Goal: Task Accomplishment & Management: Use online tool/utility

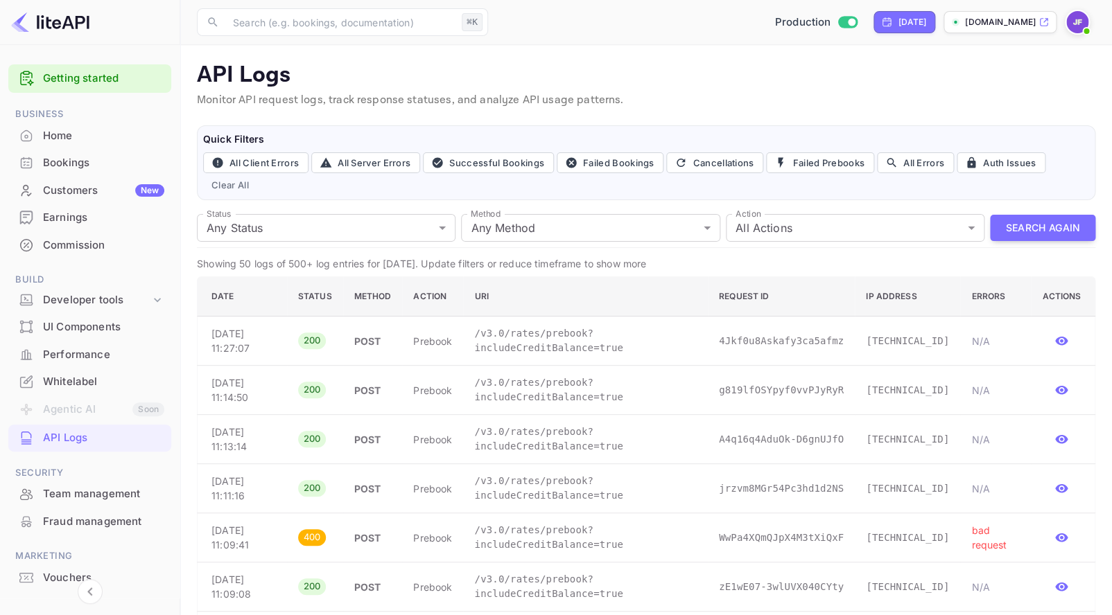
click at [109, 240] on div "Commission" at bounding box center [103, 246] width 121 height 16
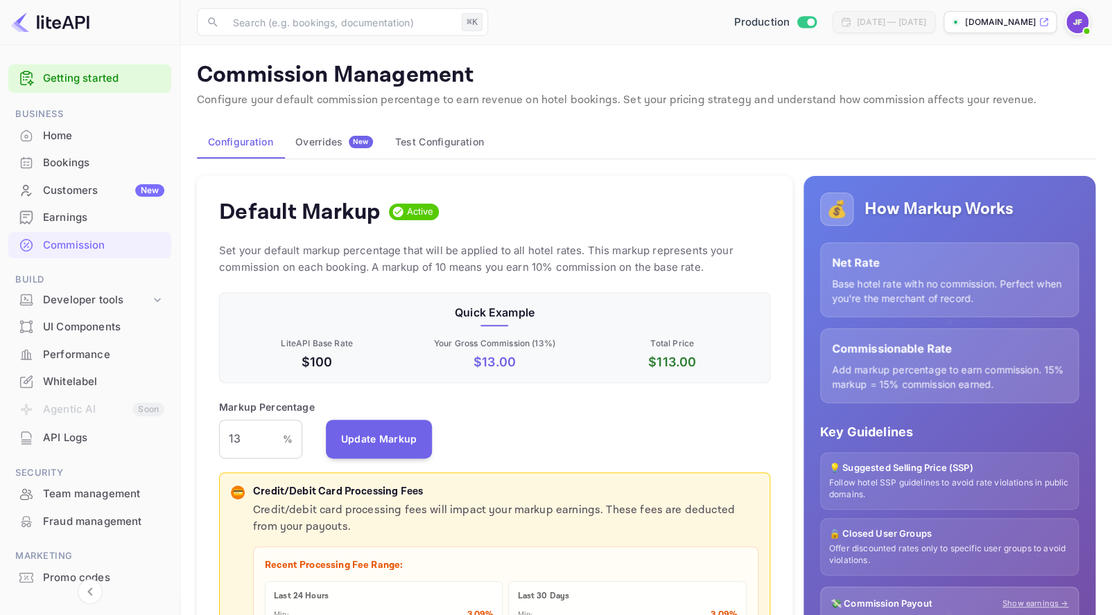
scroll to position [246, 550]
click at [82, 224] on div "Earnings" at bounding box center [103, 218] width 121 height 16
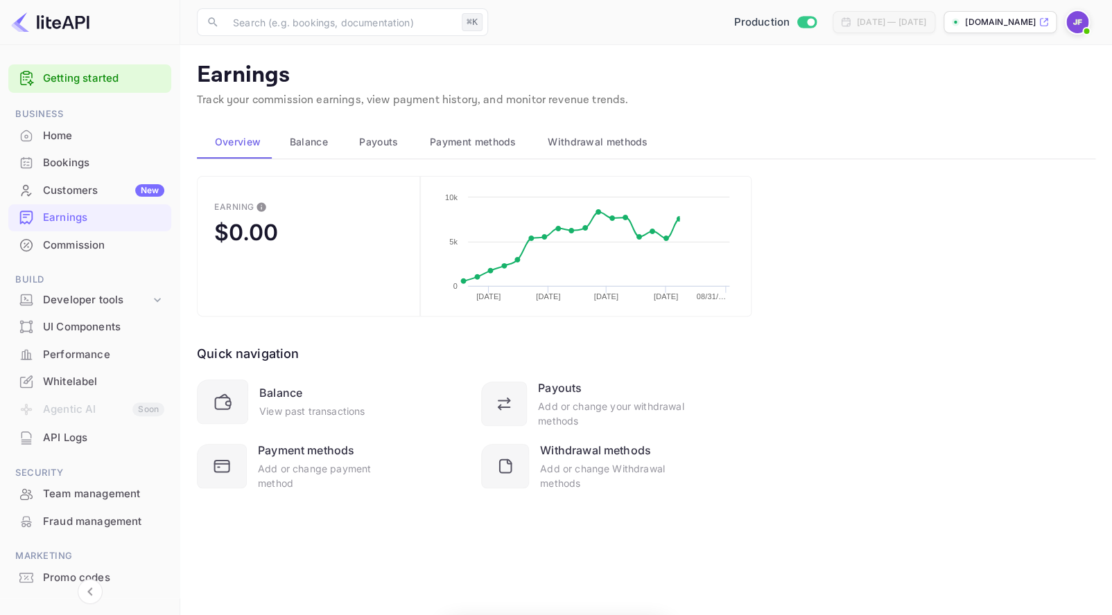
click at [79, 190] on div "Customers New" at bounding box center [103, 191] width 121 height 16
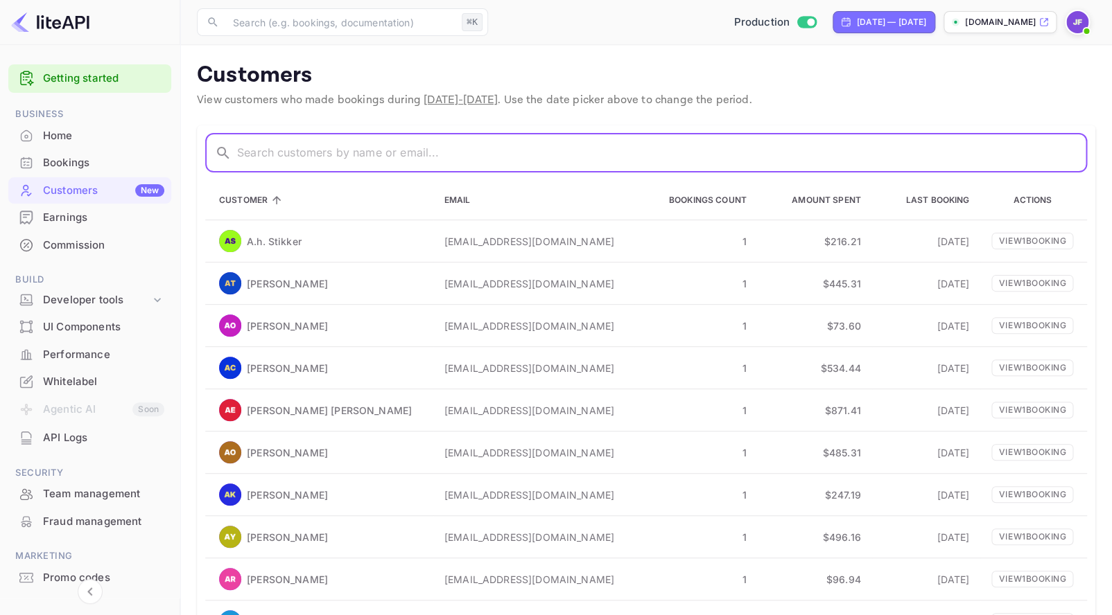
click at [272, 153] on input "text" at bounding box center [662, 153] width 850 height 39
paste input "Cardone"
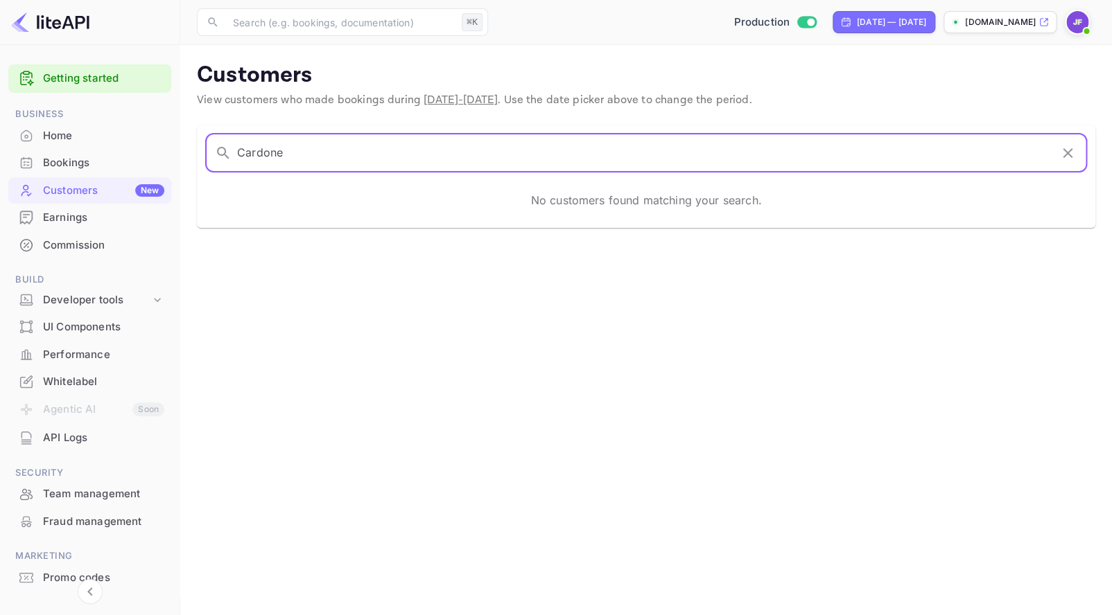
type input "Cardone"
click at [77, 140] on div "Home" at bounding box center [103, 136] width 121 height 16
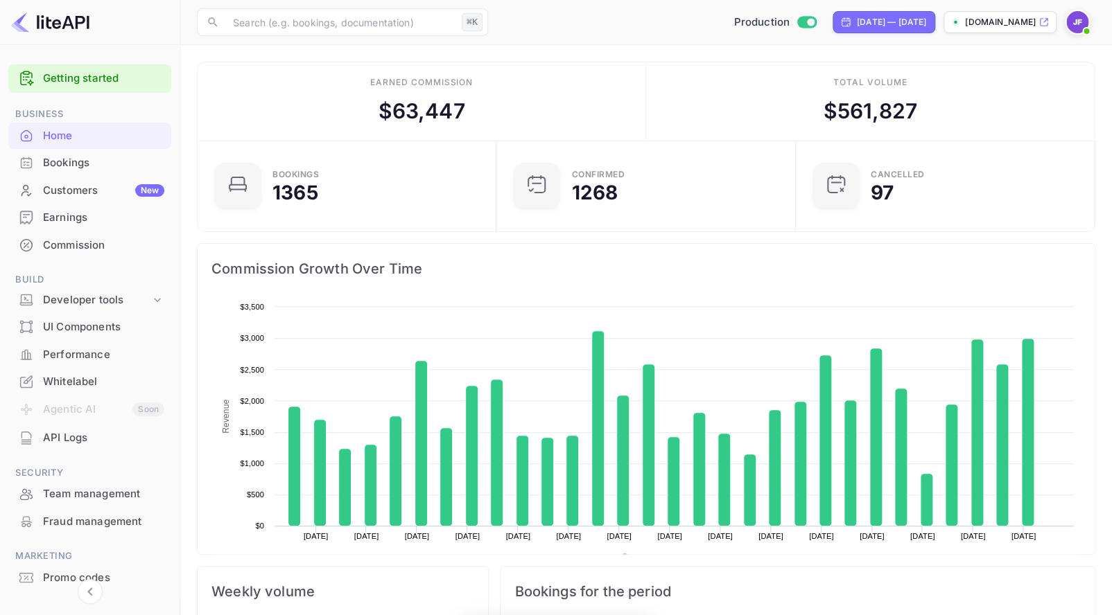
scroll to position [1, 1]
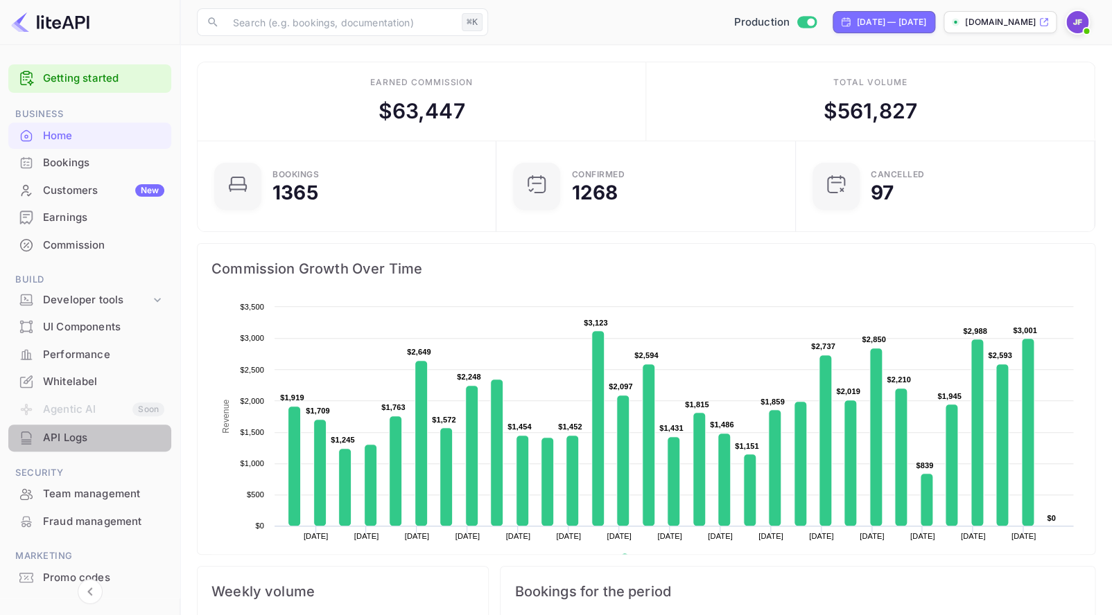
click at [83, 444] on div "API Logs" at bounding box center [103, 438] width 121 height 16
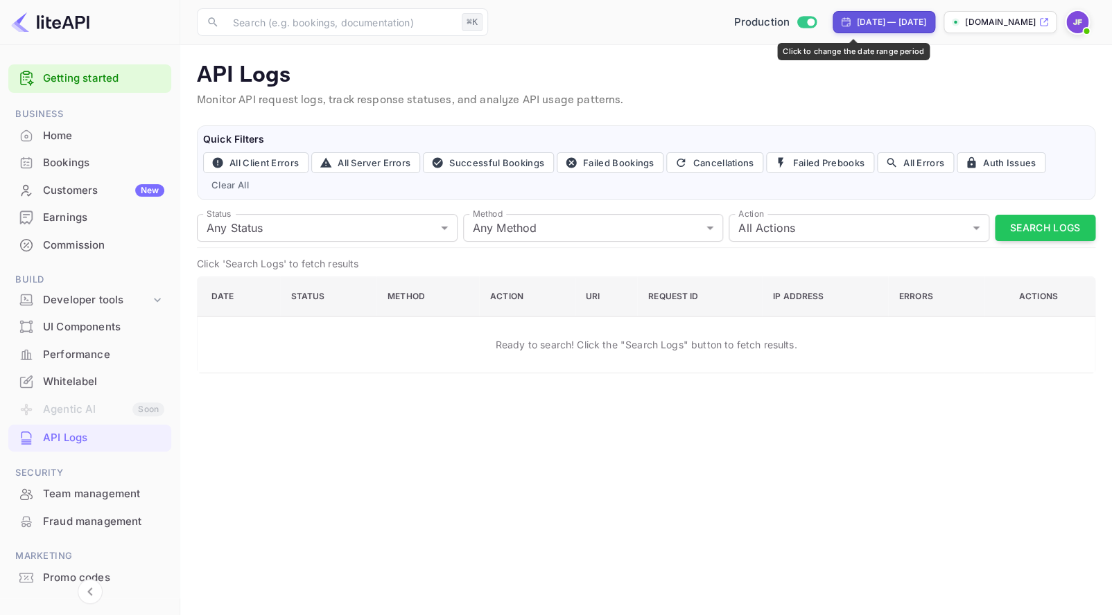
click at [857, 21] on div "Aug 5, 2025 — Sep 4, 2025" at bounding box center [891, 22] width 69 height 12
select select "7"
select select "2025"
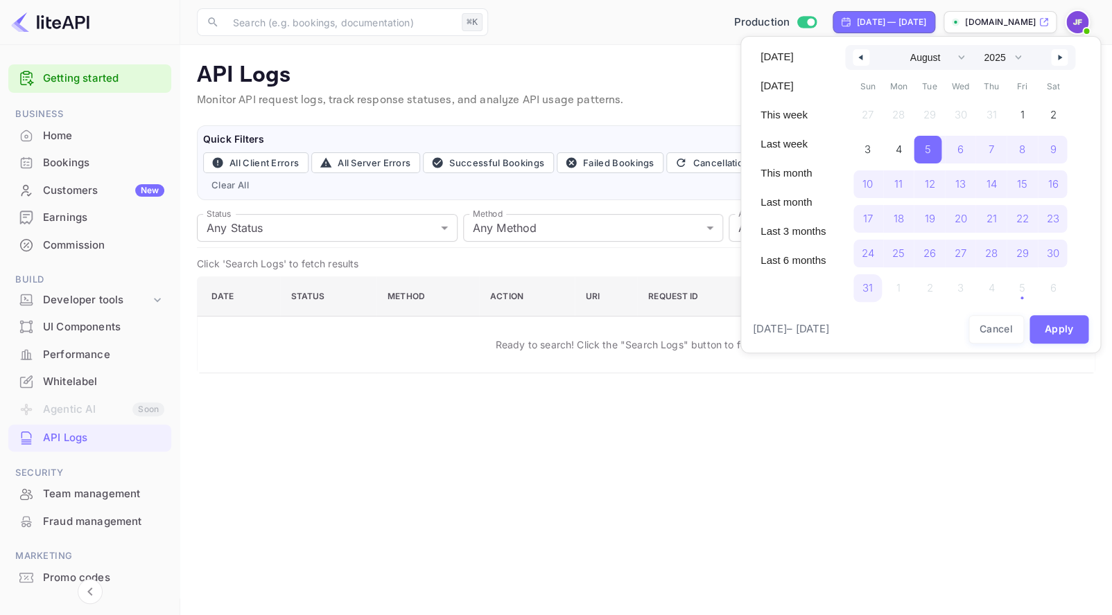
click at [789, 59] on span "Today" at bounding box center [793, 57] width 82 height 24
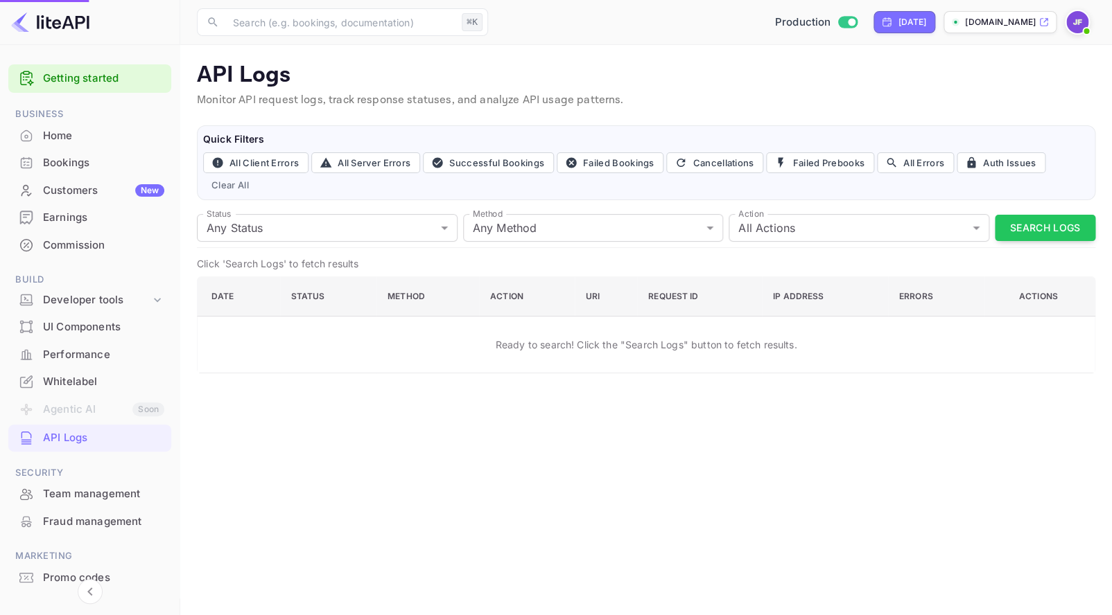
select select "8"
click at [897, 20] on div "[DATE]" at bounding box center [911, 22] width 28 height 12
select select "8"
select select "2025"
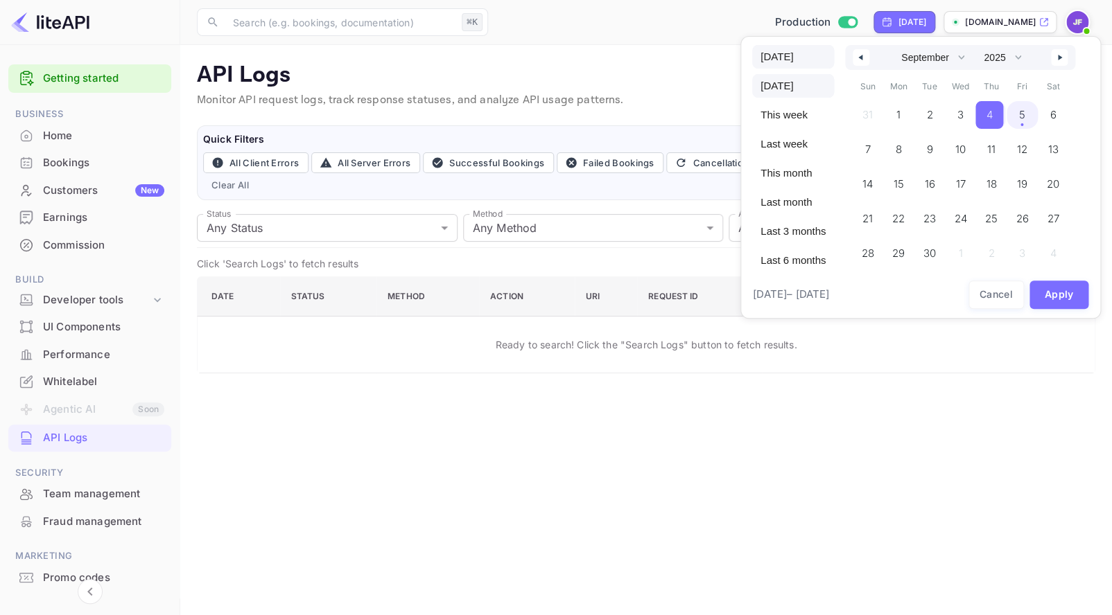
click at [773, 53] on span "Today" at bounding box center [793, 57] width 82 height 24
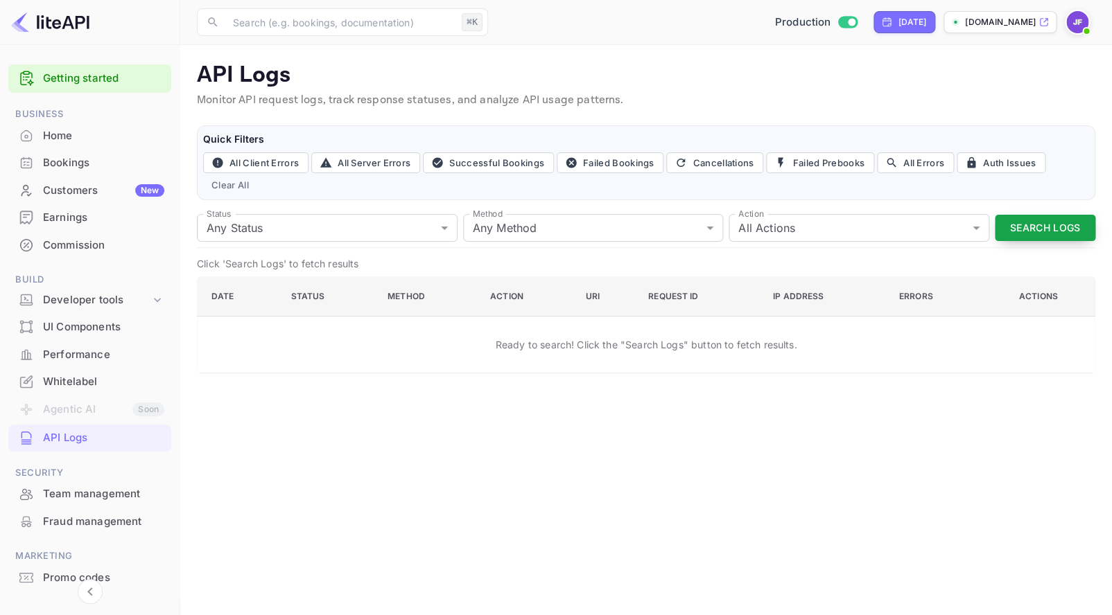
click at [1032, 231] on button "Search Logs" at bounding box center [1044, 228] width 100 height 27
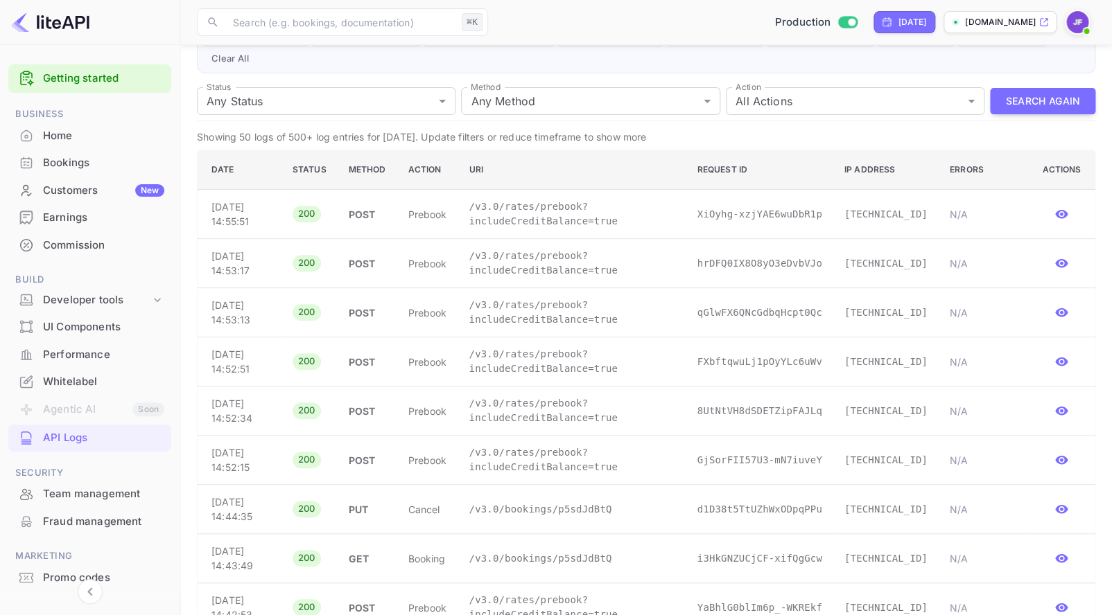
scroll to position [130, 0]
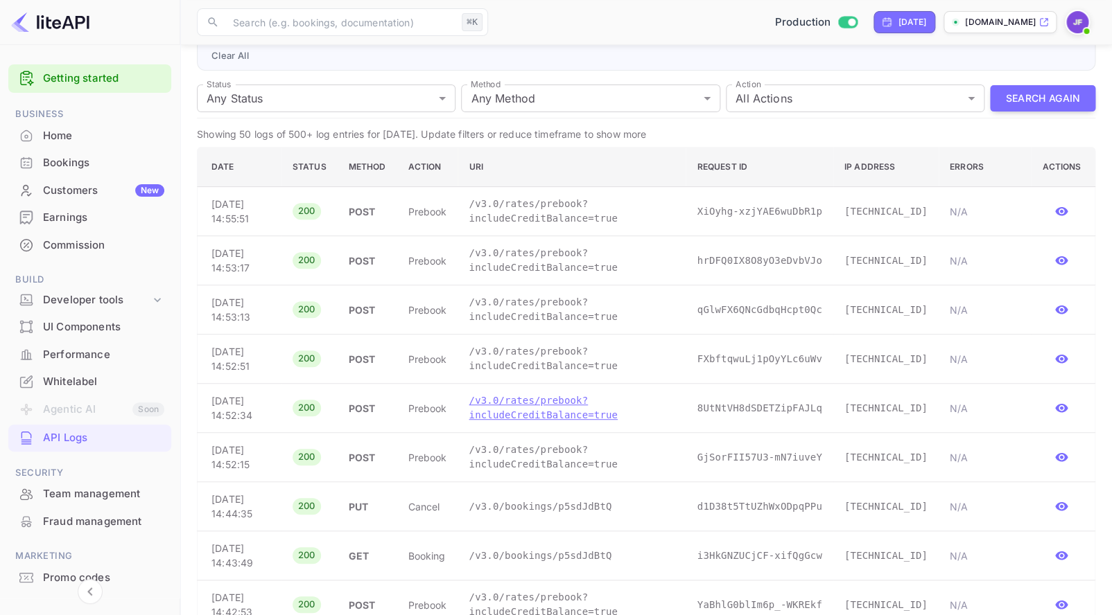
click at [534, 405] on p "/v3.0/rates/prebook?includeCreditBalance=true" at bounding box center [571, 408] width 206 height 29
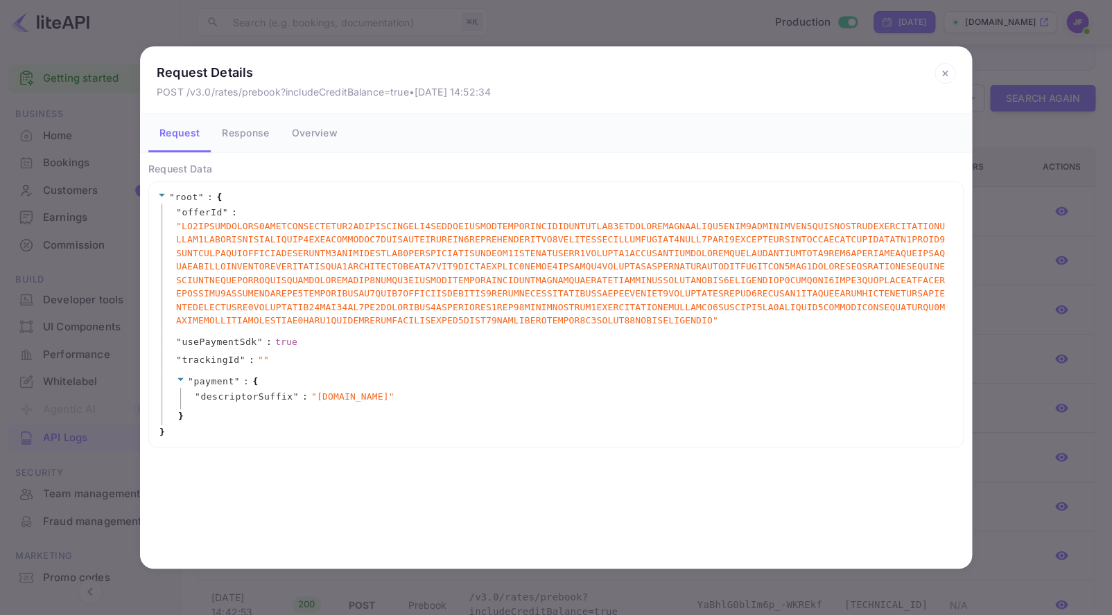
click at [225, 125] on button "Response" at bounding box center [245, 133] width 69 height 39
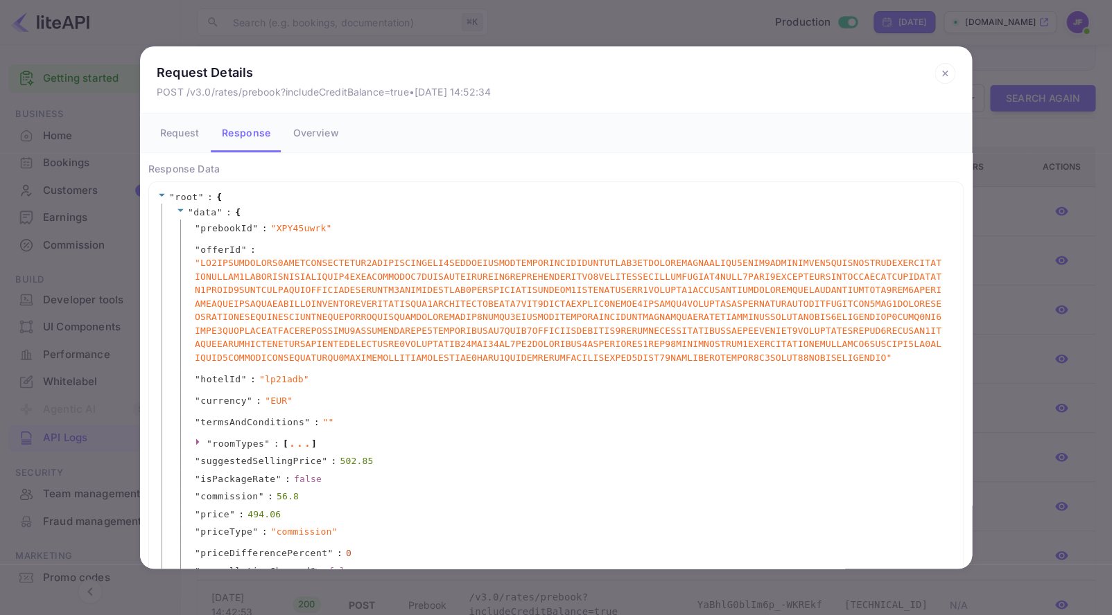
click at [940, 70] on icon at bounding box center [944, 73] width 21 height 21
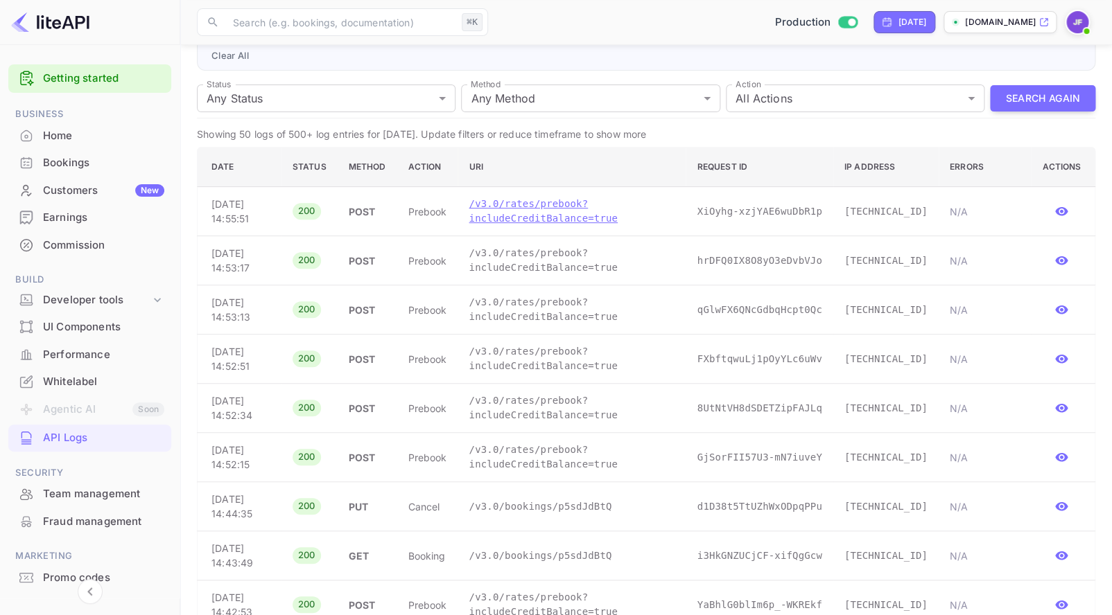
click at [526, 222] on p "/v3.0/rates/prebook?includeCreditBalance=true" at bounding box center [571, 211] width 206 height 29
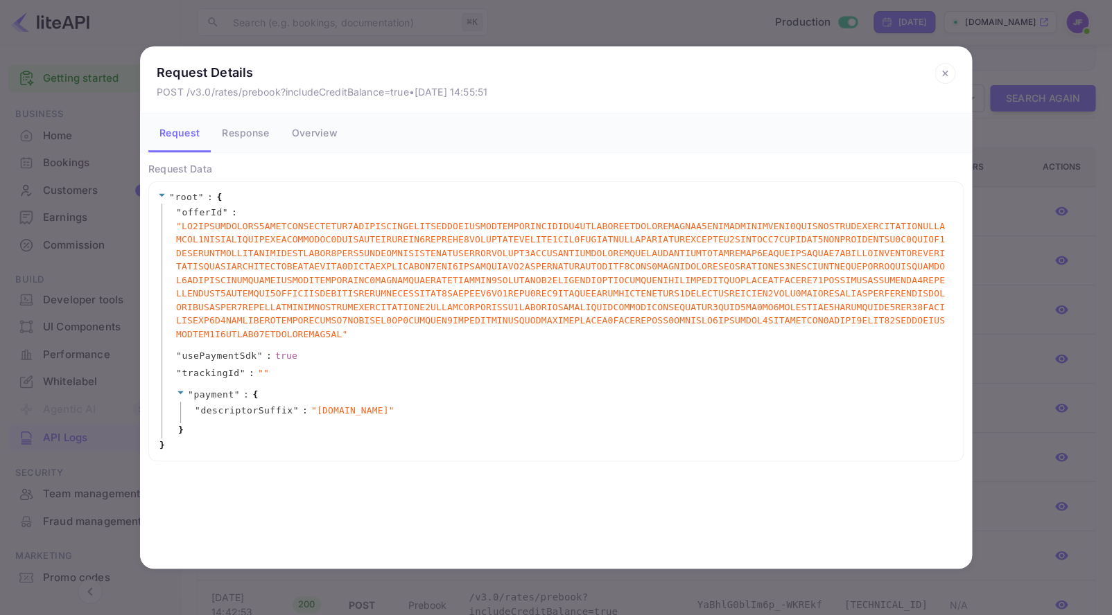
click at [242, 130] on button "Response" at bounding box center [245, 133] width 69 height 39
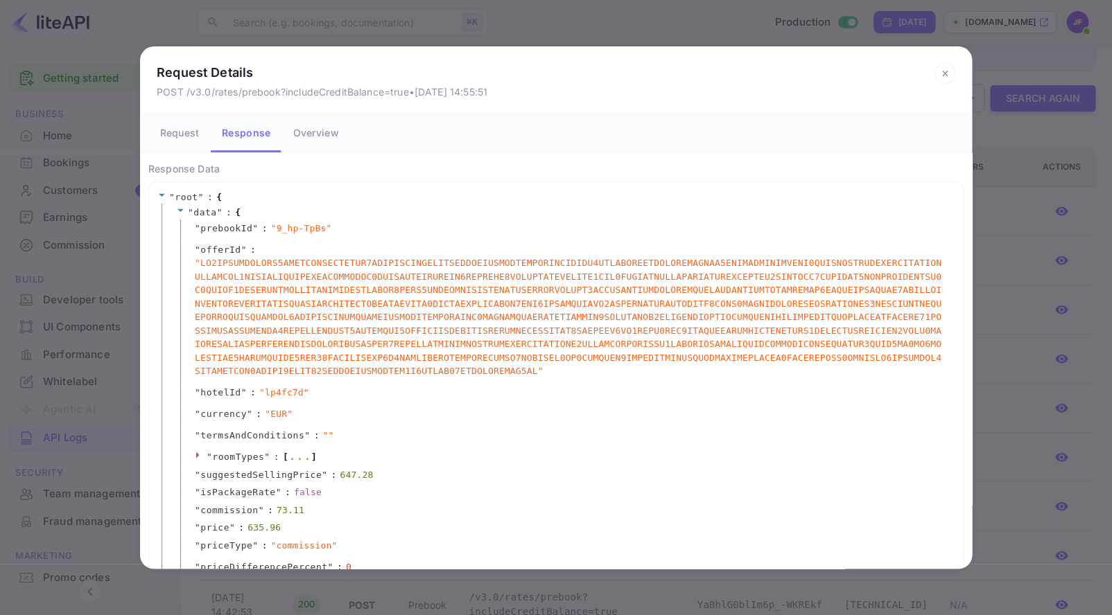
click at [944, 71] on icon at bounding box center [944, 73] width 21 height 21
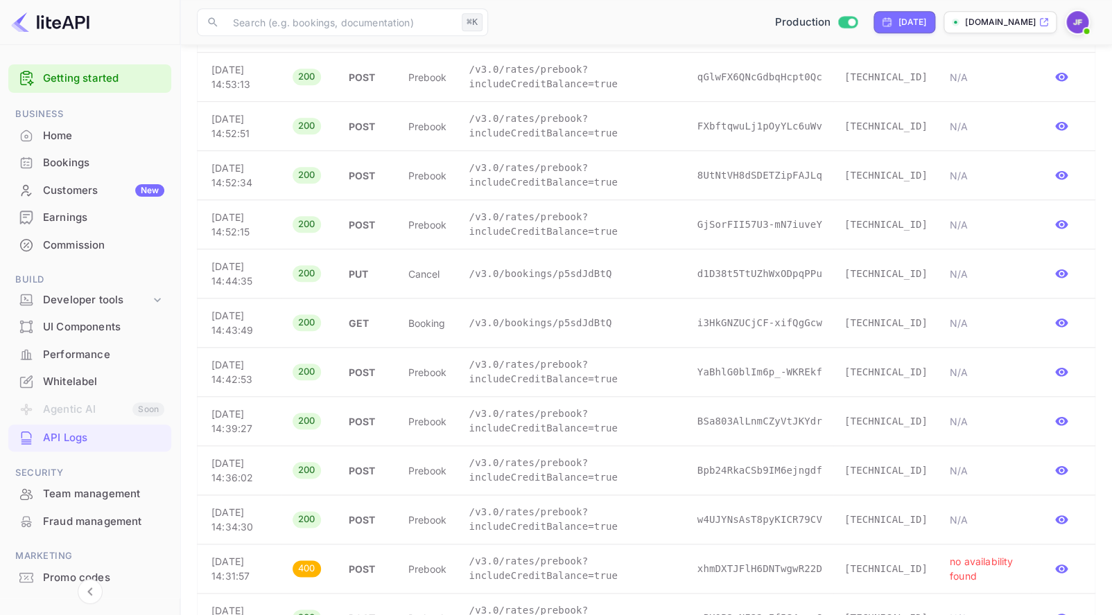
scroll to position [373, 0]
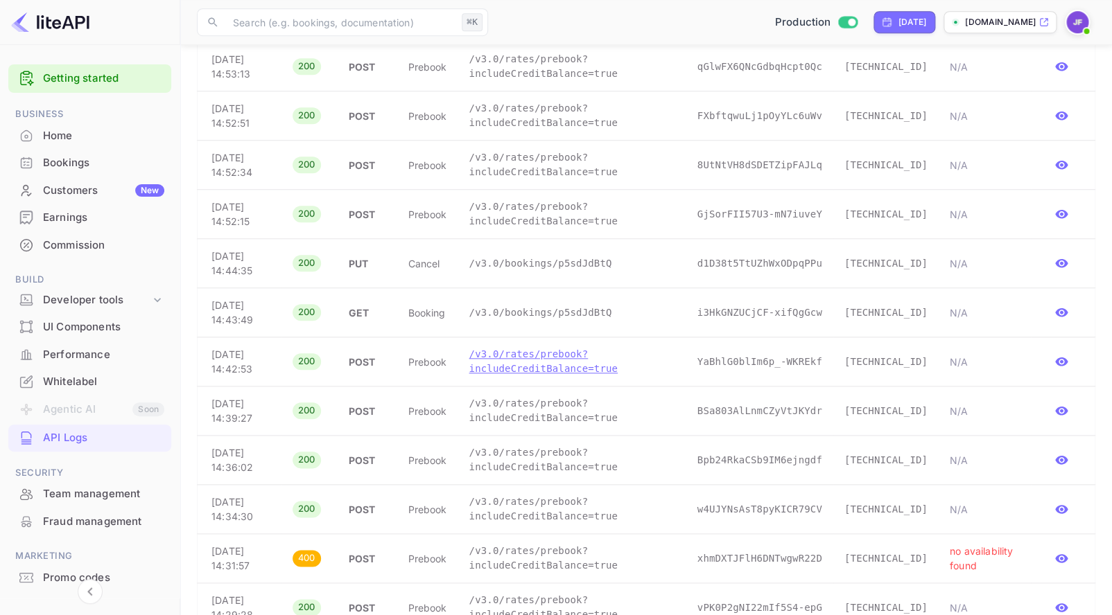
click at [532, 365] on p "/v3.0/rates/prebook?includeCreditBalance=true" at bounding box center [571, 361] width 206 height 29
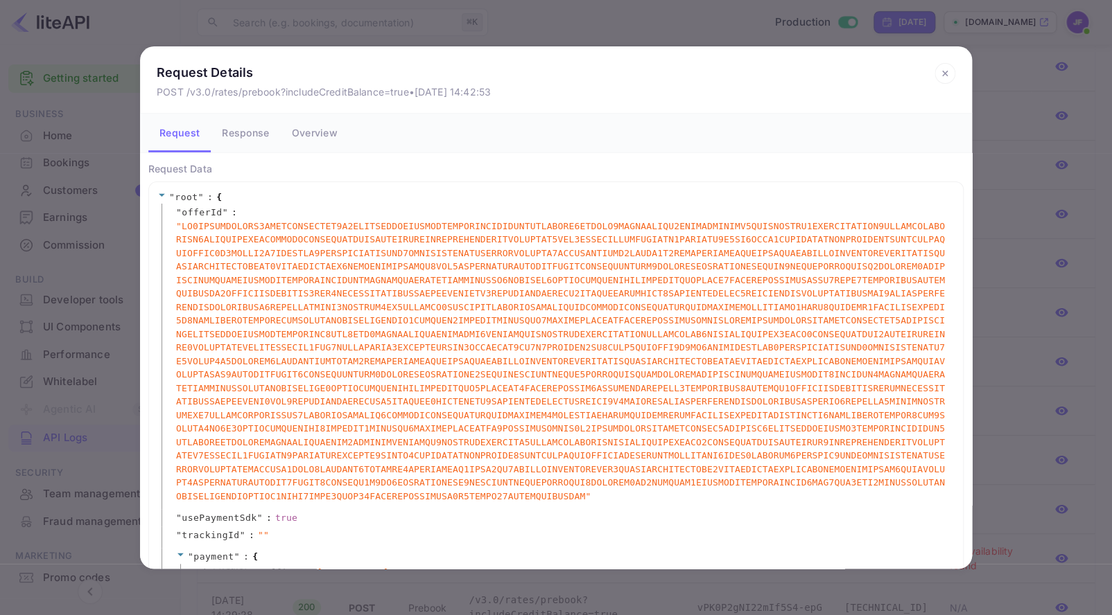
click at [247, 132] on button "Response" at bounding box center [245, 133] width 69 height 39
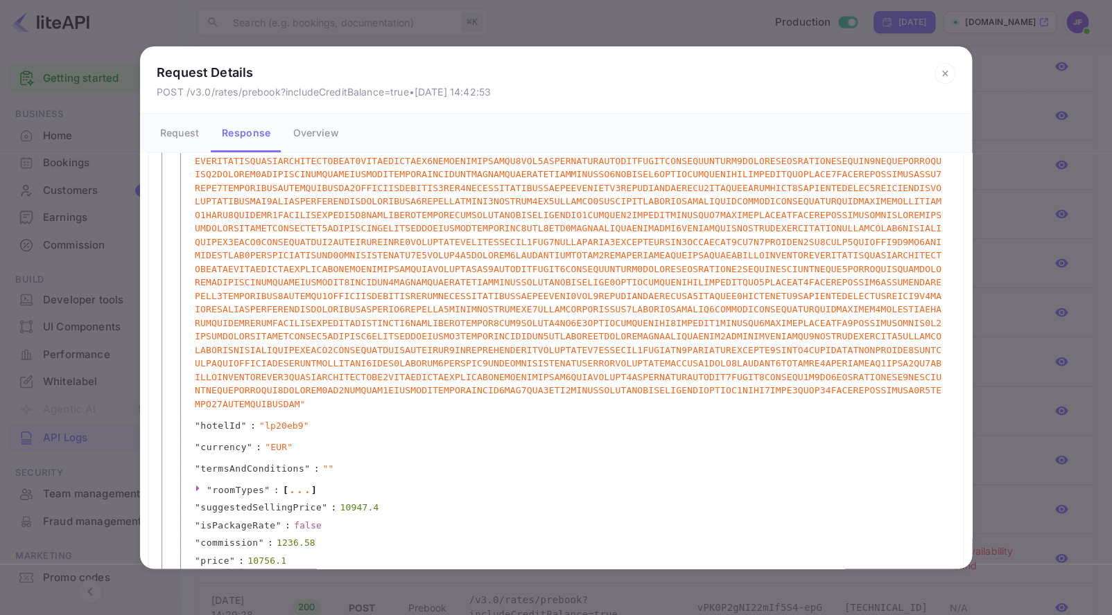
scroll to position [378, 0]
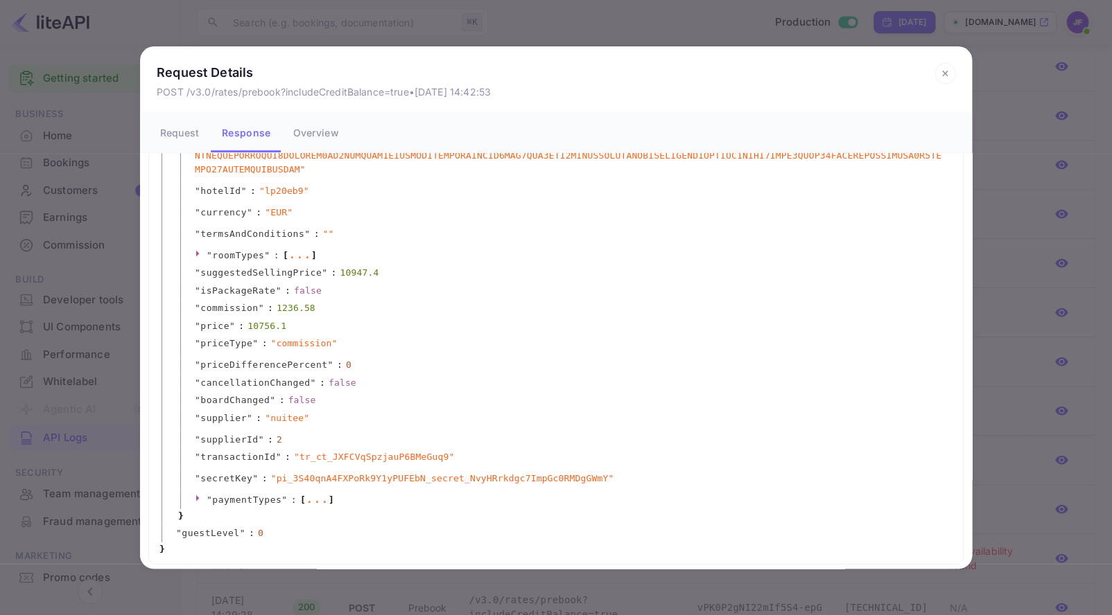
click at [945, 71] on icon at bounding box center [944, 73] width 21 height 21
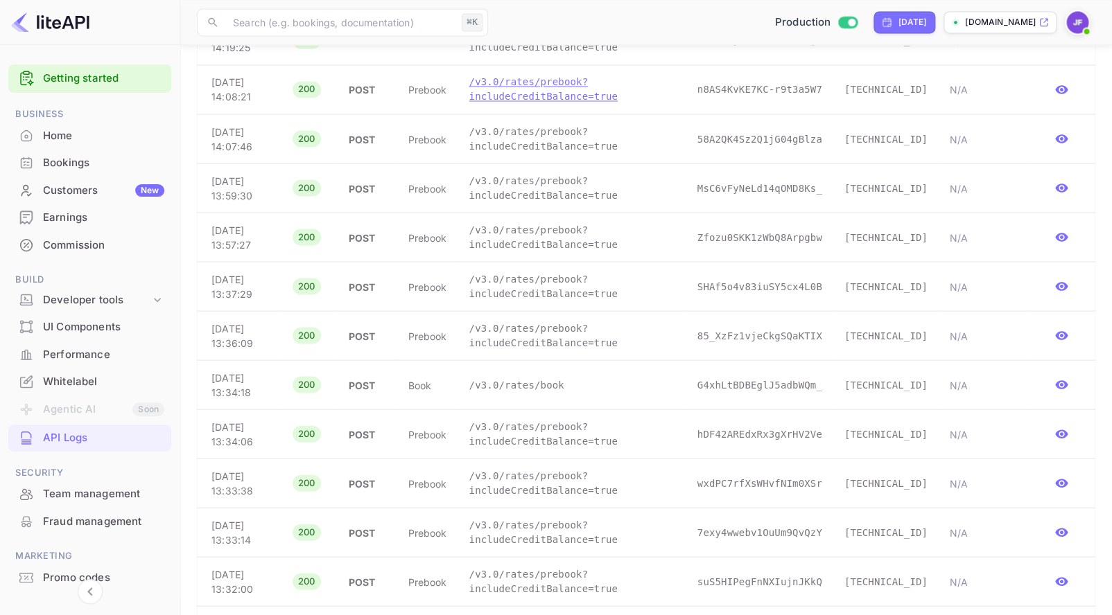
scroll to position [667, 0]
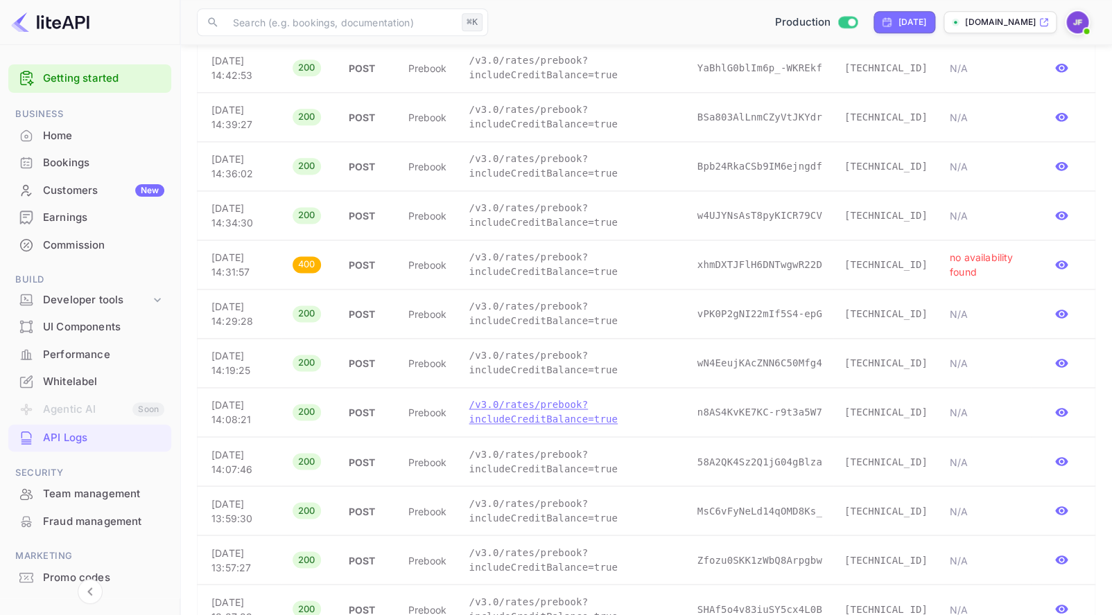
click at [562, 414] on p "/v3.0/rates/prebook?includeCreditBalance=true" at bounding box center [571, 412] width 206 height 29
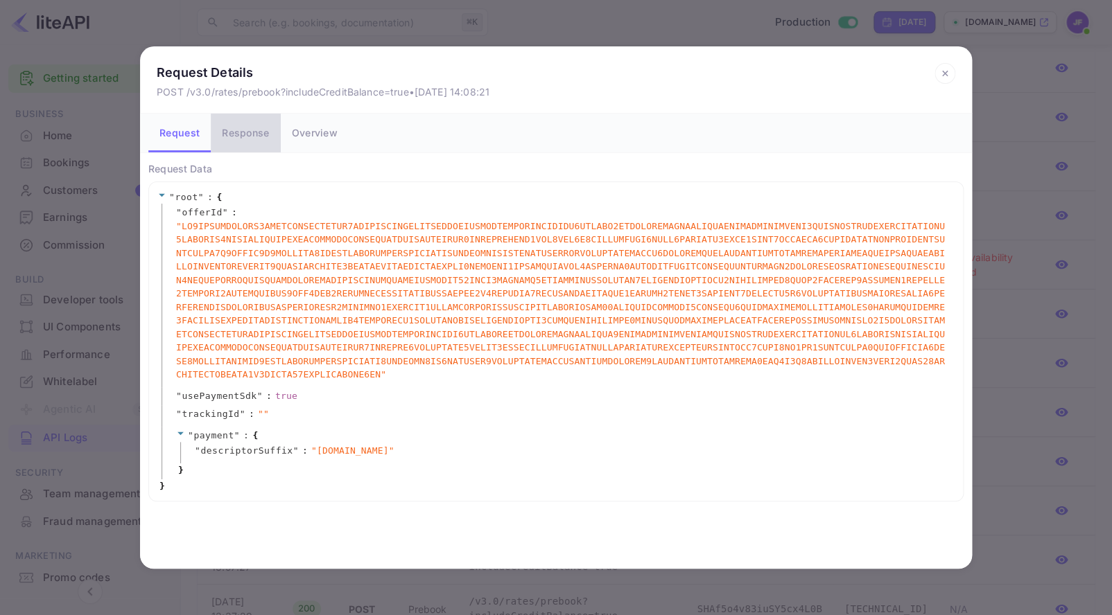
click at [243, 134] on button "Response" at bounding box center [245, 133] width 69 height 39
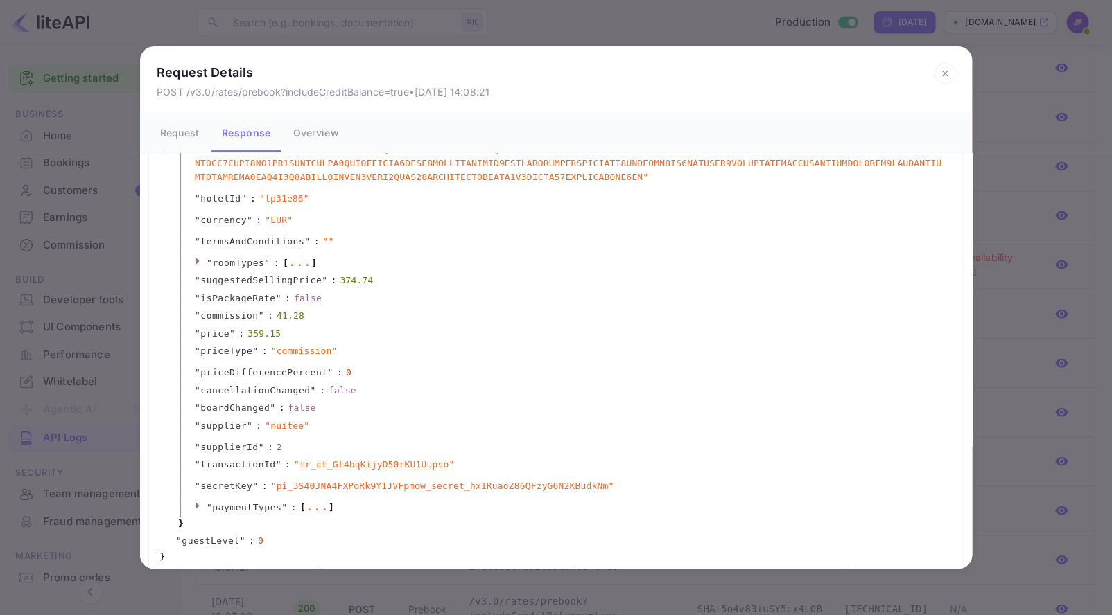
scroll to position [243, 0]
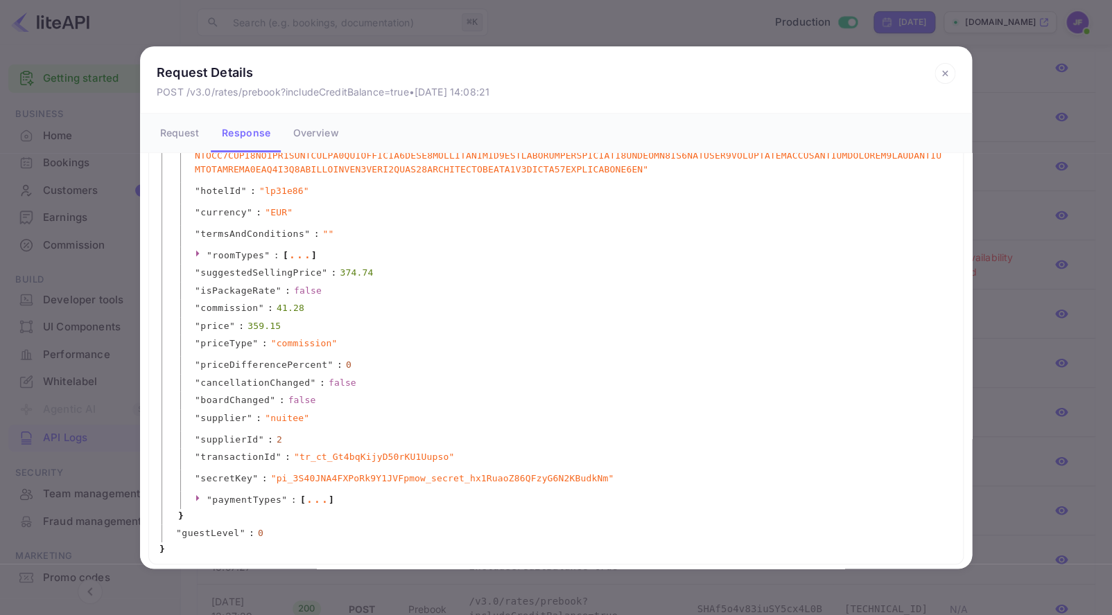
click at [940, 71] on icon at bounding box center [944, 73] width 21 height 21
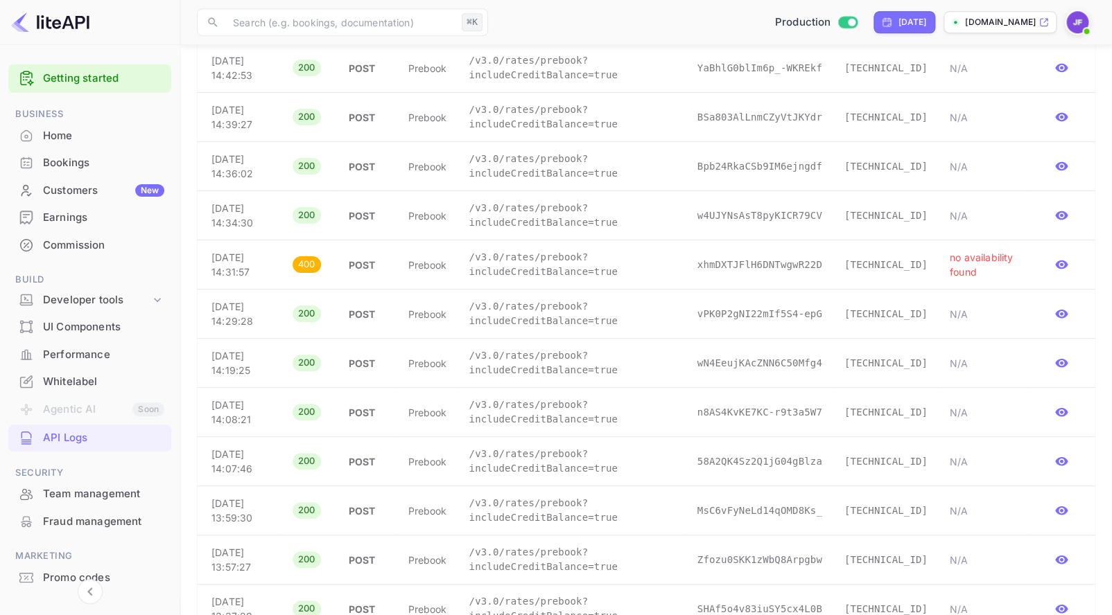
scroll to position [0, 0]
